Goal: Task Accomplishment & Management: Manage account settings

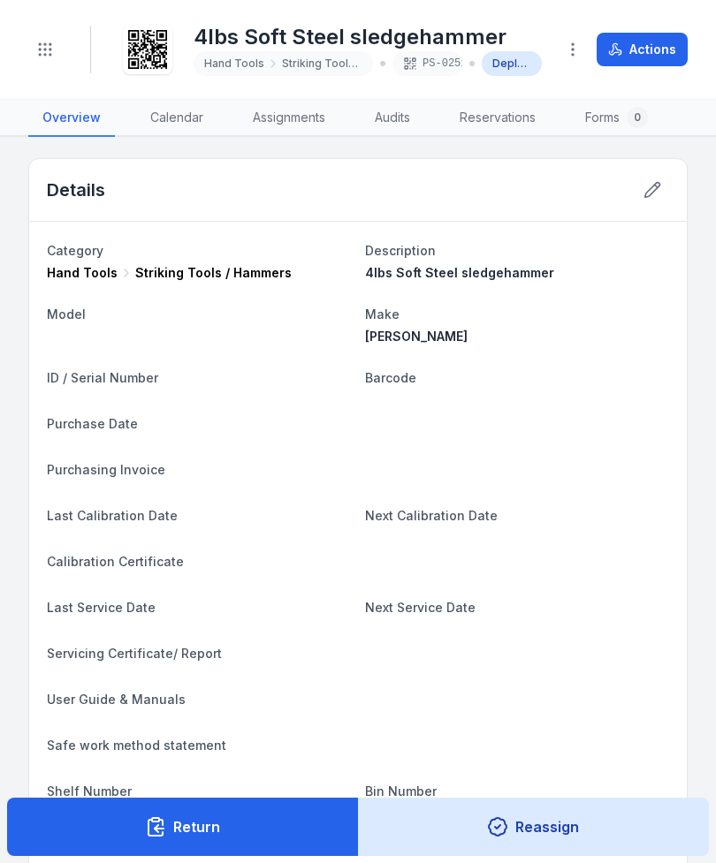
click at [49, 47] on icon "Toggle navigation" at bounding box center [45, 50] width 18 height 18
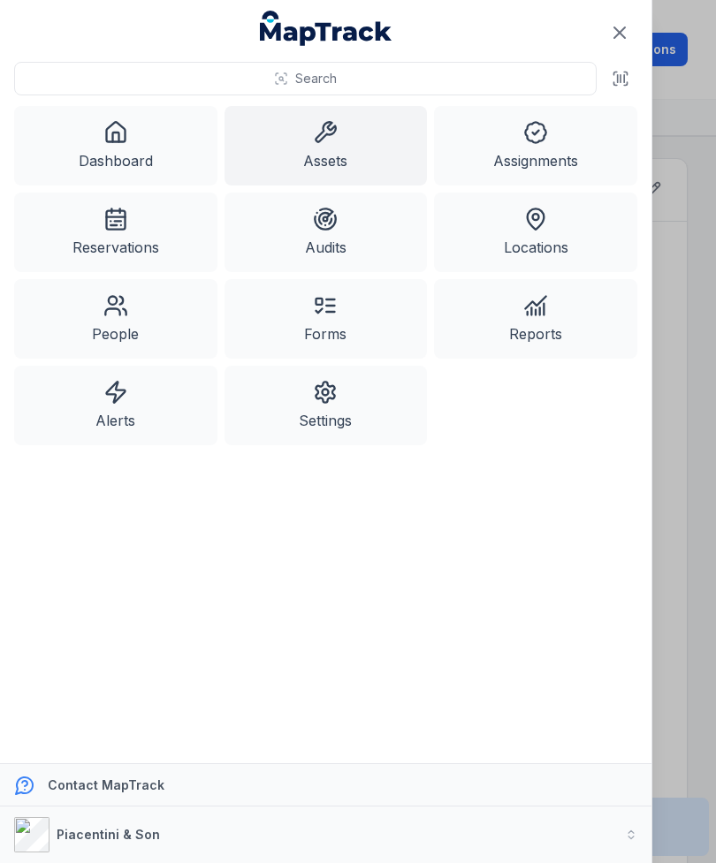
click at [124, 130] on icon at bounding box center [115, 132] width 25 height 25
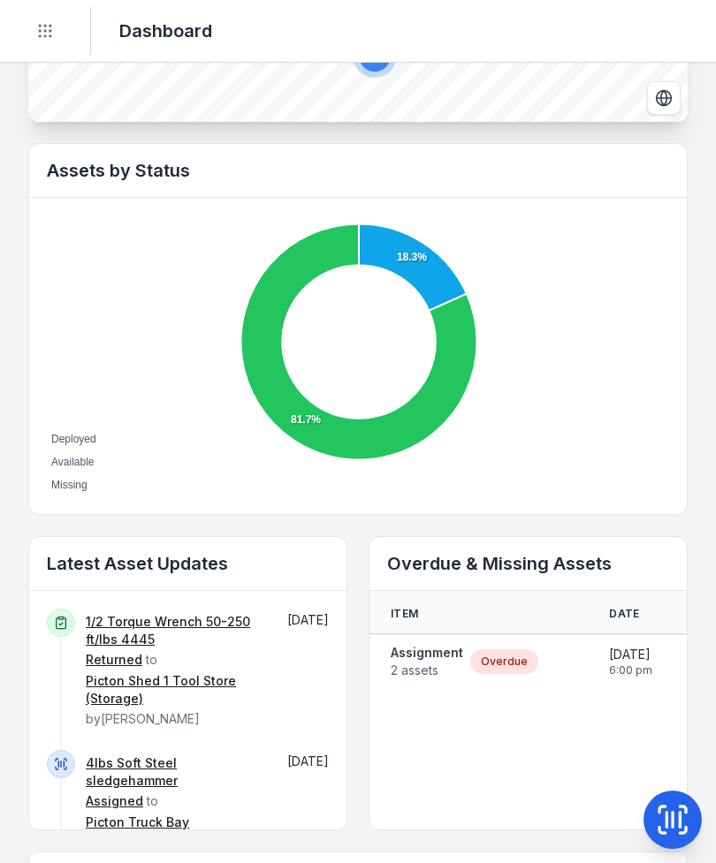
scroll to position [537, 0]
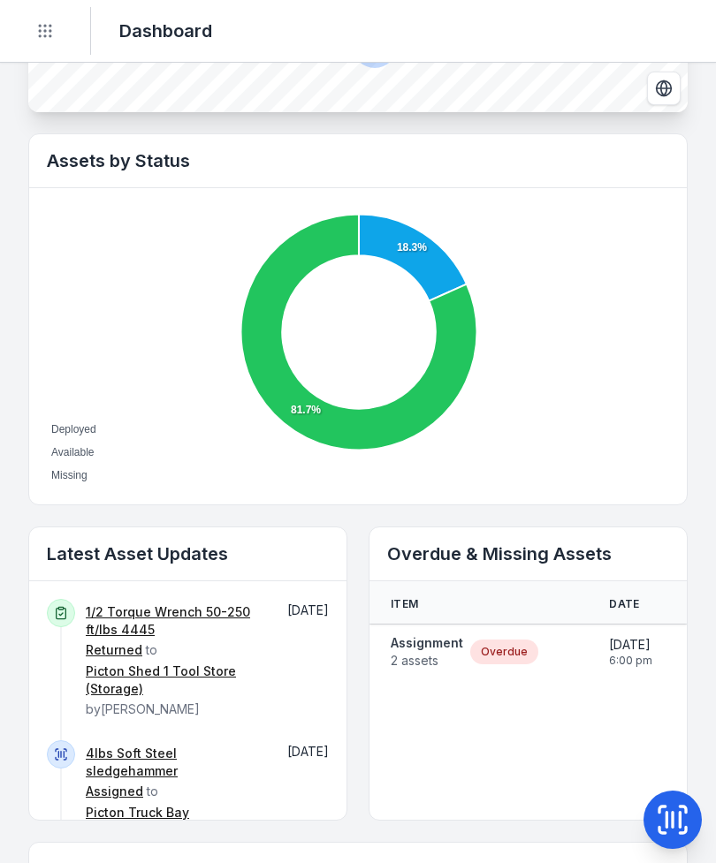
click at [442, 655] on span "2 assets" at bounding box center [427, 661] width 72 height 18
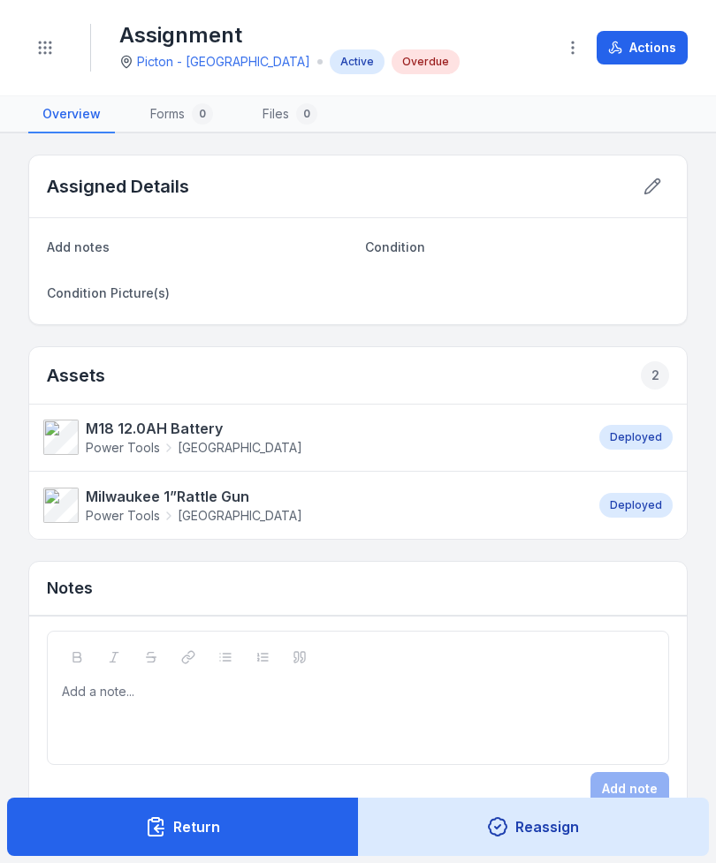
click at [657, 184] on icon at bounding box center [656, 182] width 3 height 3
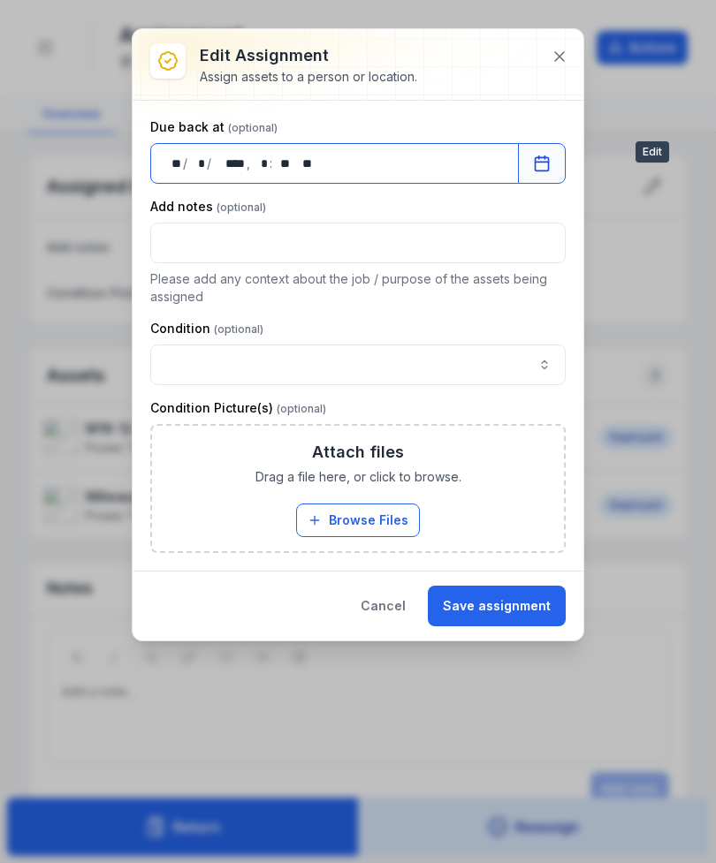
click at [371, 399] on div "Condition Picture(s)" at bounding box center [357, 408] width 415 height 18
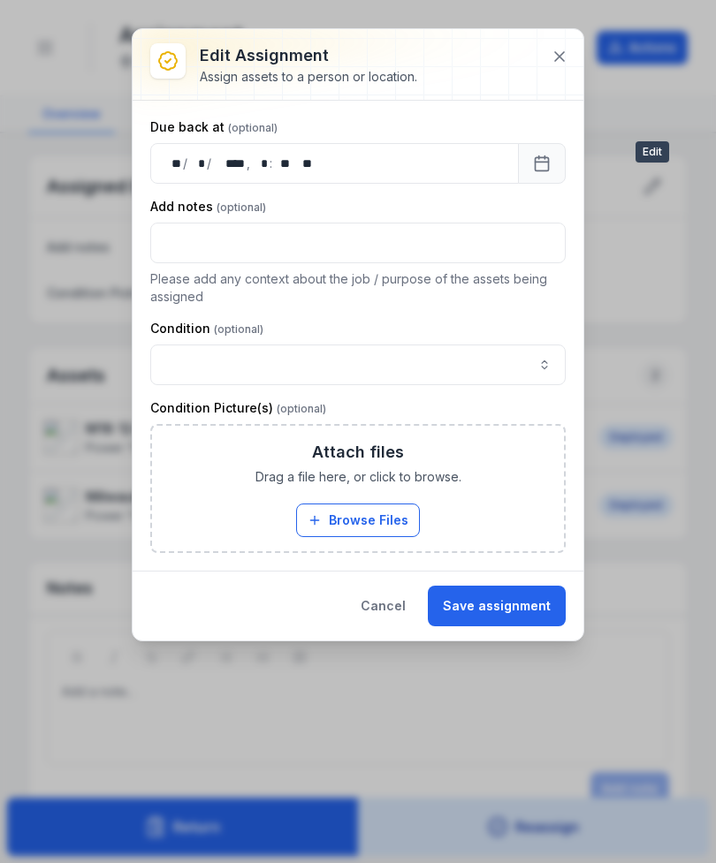
click at [563, 58] on icon at bounding box center [559, 57] width 18 height 18
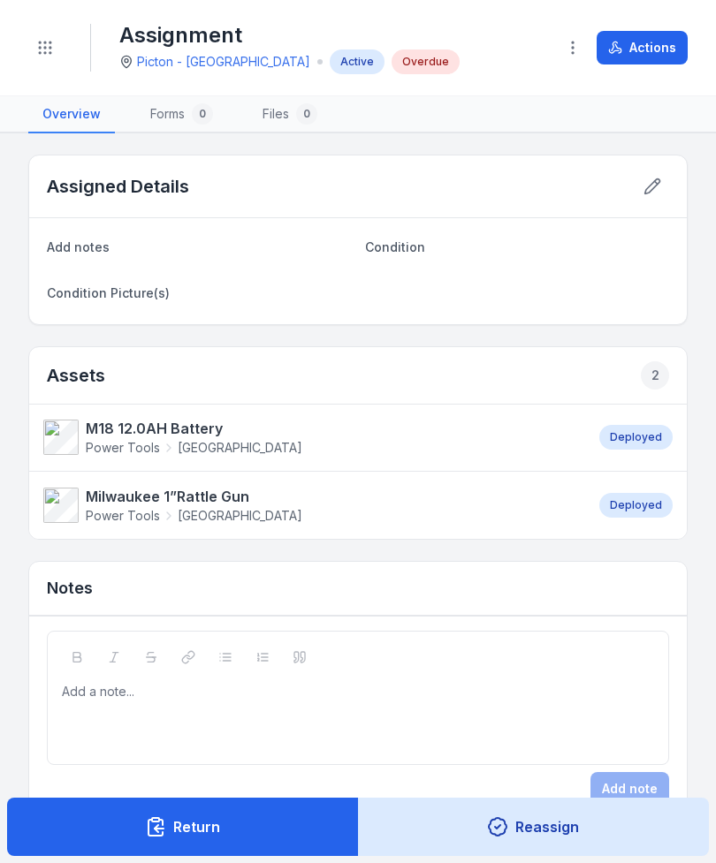
click at [370, 432] on link "M18 12.0AH Battery Power Tools [GEOGRAPHIC_DATA]" at bounding box center [312, 437] width 538 height 39
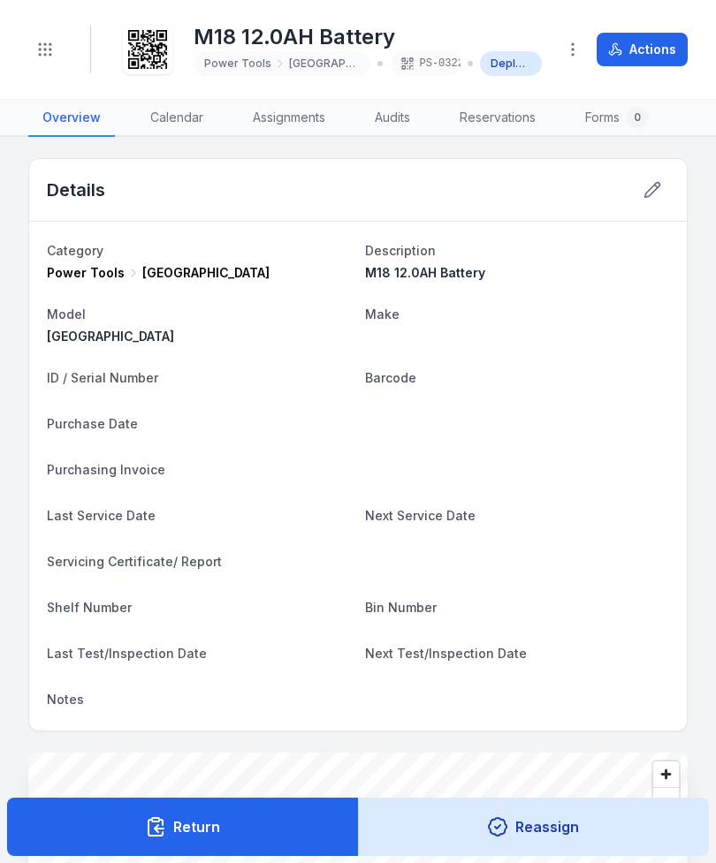
click at [661, 195] on button at bounding box center [652, 190] width 34 height 34
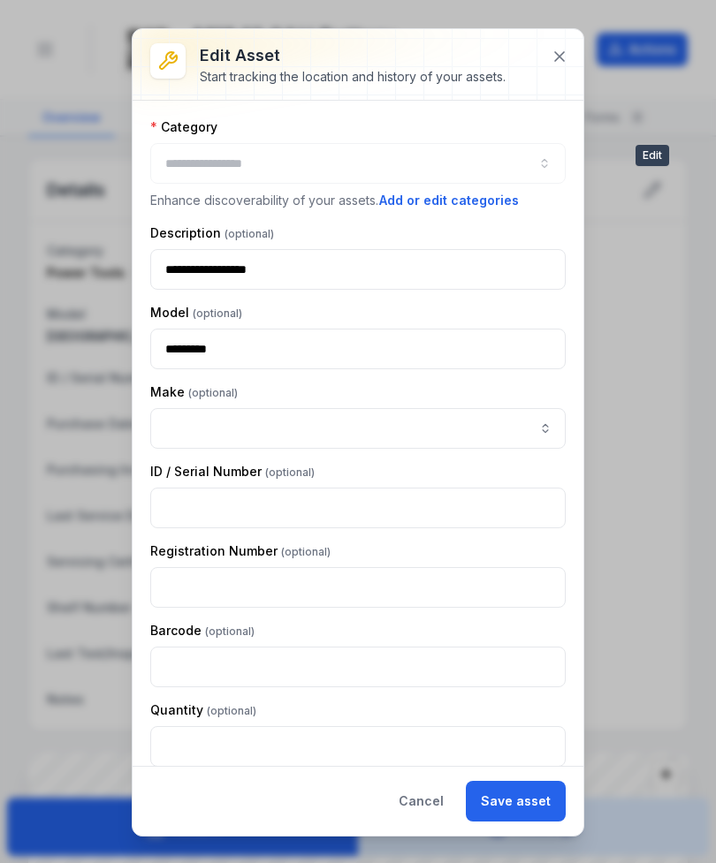
type input "*********"
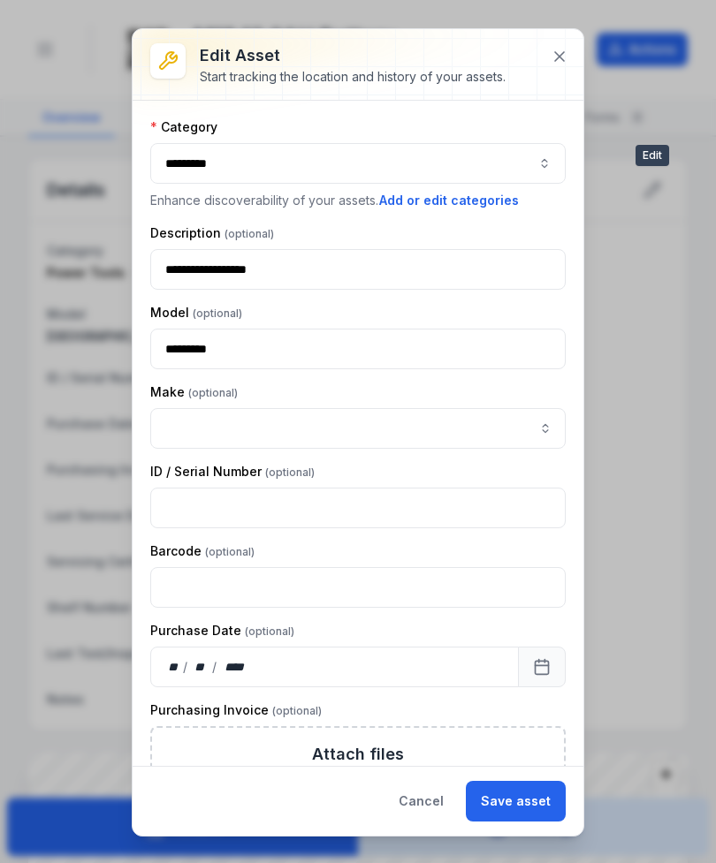
click at [560, 58] on icon at bounding box center [559, 56] width 9 height 9
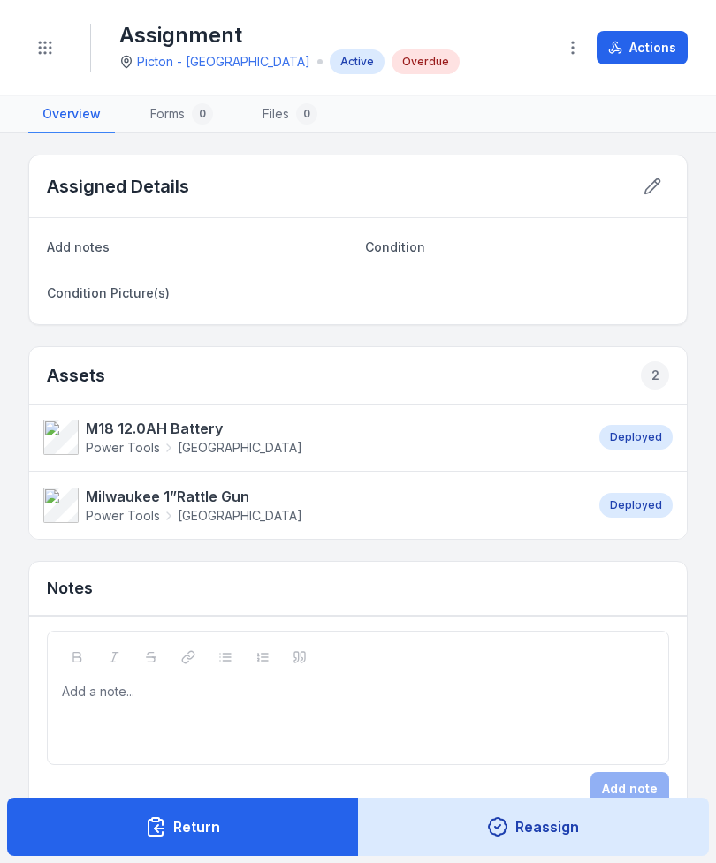
click at [653, 188] on icon at bounding box center [652, 186] width 15 height 15
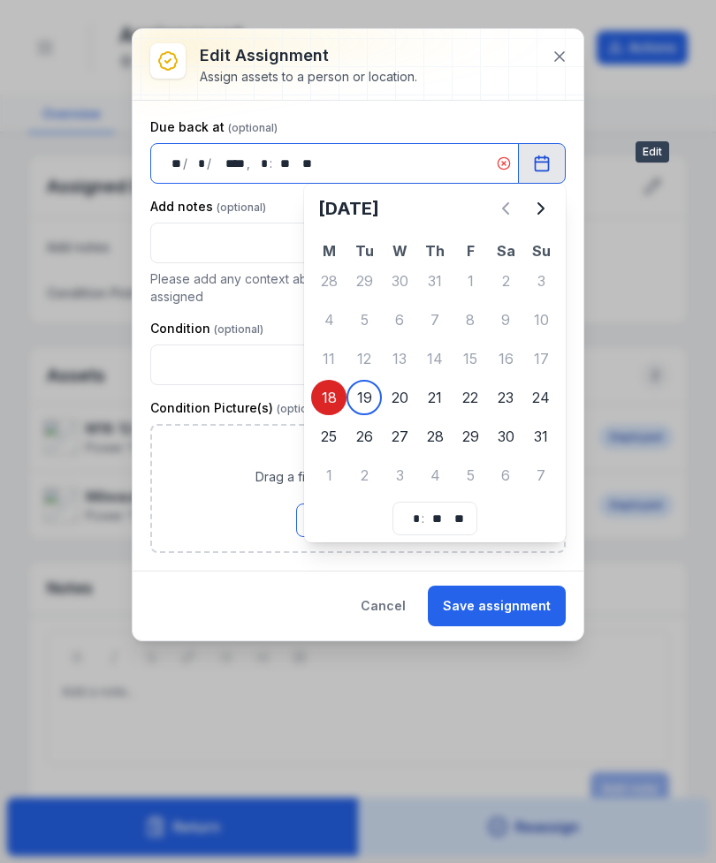
click at [371, 403] on div "Condition Picture(s)" at bounding box center [357, 408] width 415 height 18
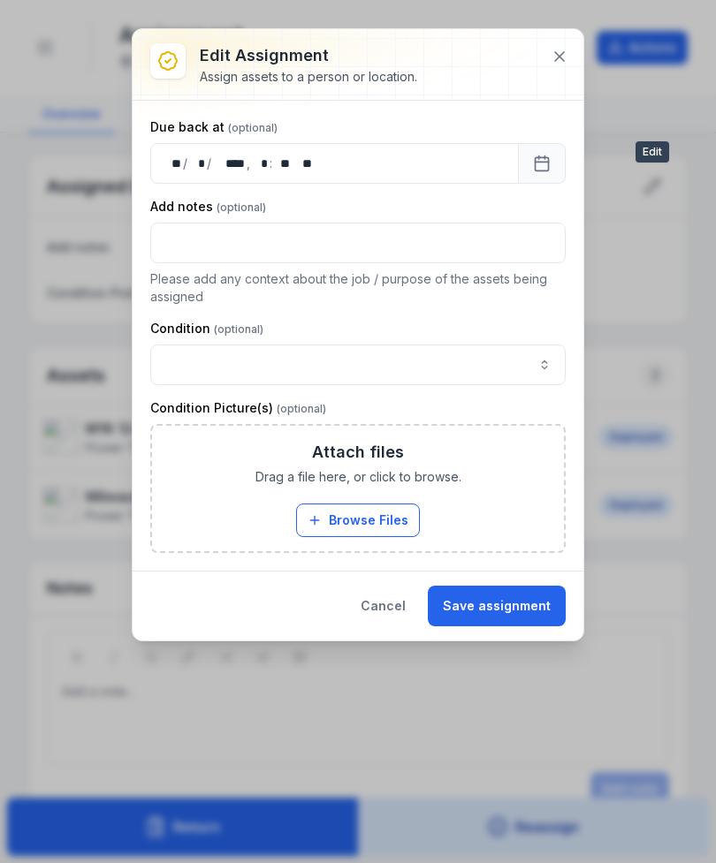
click at [531, 597] on button "Save assignment" at bounding box center [497, 606] width 138 height 41
